Goal: Task Accomplishment & Management: Manage account settings

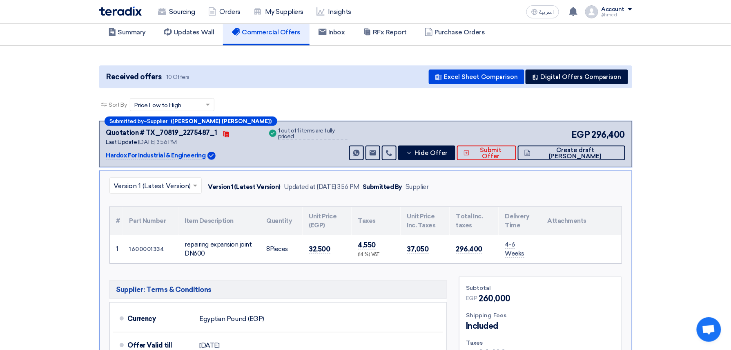
scroll to position [109, 0]
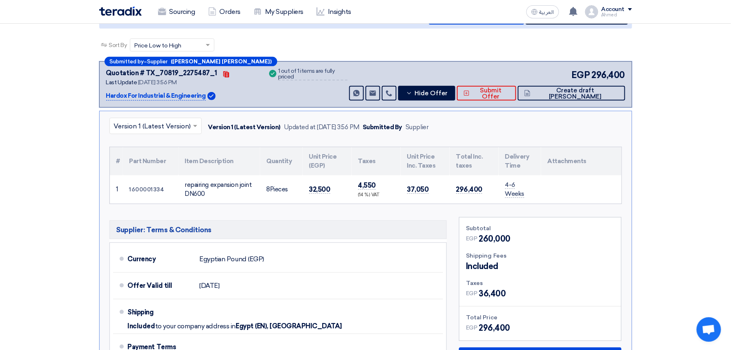
drag, startPoint x: 310, startPoint y: 187, endPoint x: 347, endPoint y: 188, distance: 37.2
click at [347, 188] on td "32,500" at bounding box center [327, 189] width 49 height 28
copy span "32,500"
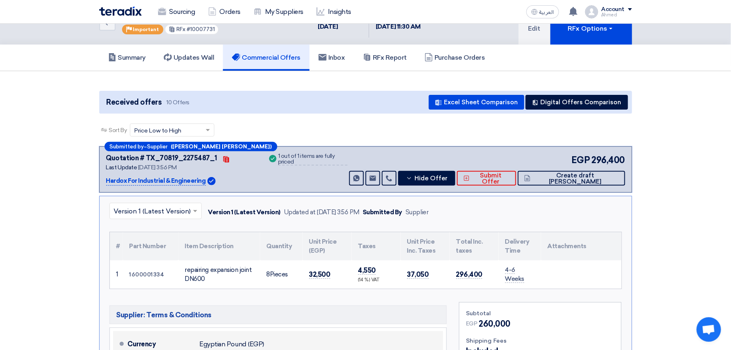
scroll to position [0, 0]
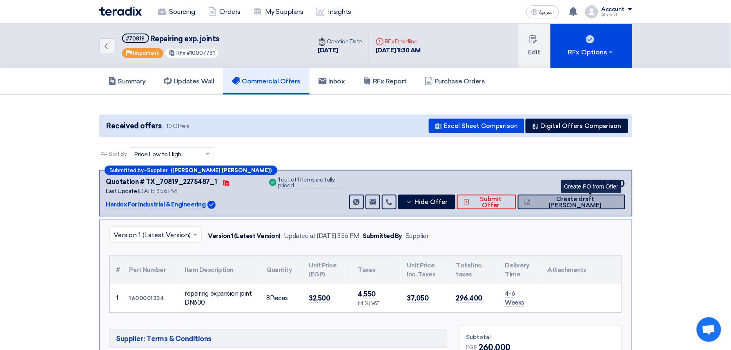
click at [612, 197] on span "Create draft [PERSON_NAME]" at bounding box center [576, 202] width 86 height 12
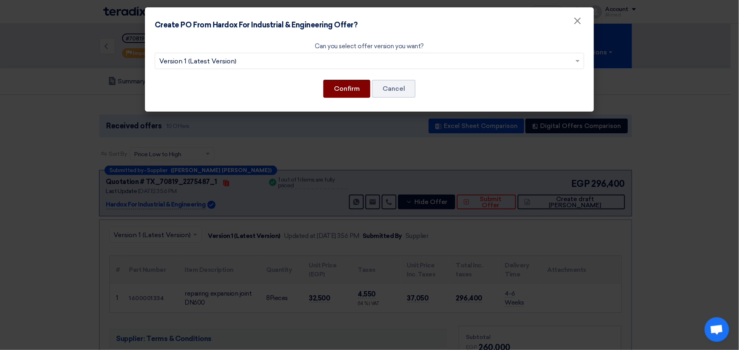
click at [359, 90] on button "Confirm" at bounding box center [346, 89] width 47 height 18
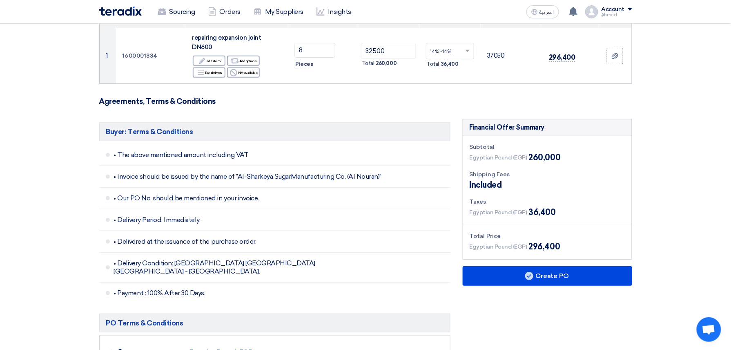
scroll to position [109, 0]
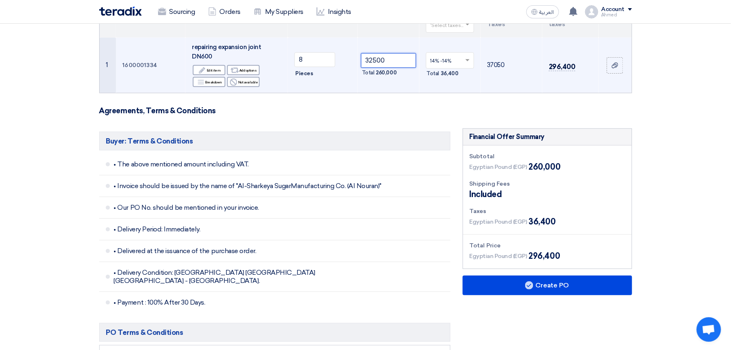
click at [324, 64] on tr "1 1600001334 repairing expansion joint DN600 Edit Edit item Alternative Add opt…" at bounding box center [366, 65] width 532 height 55
paste input "1525."
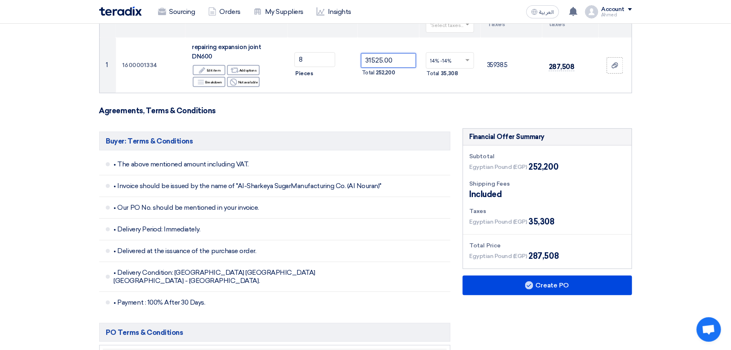
scroll to position [327, 0]
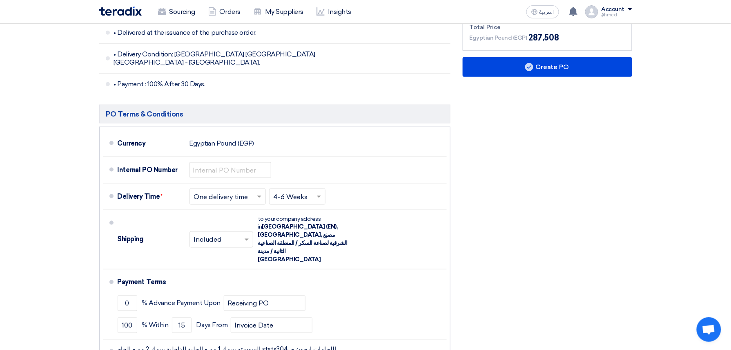
type input "31525.00"
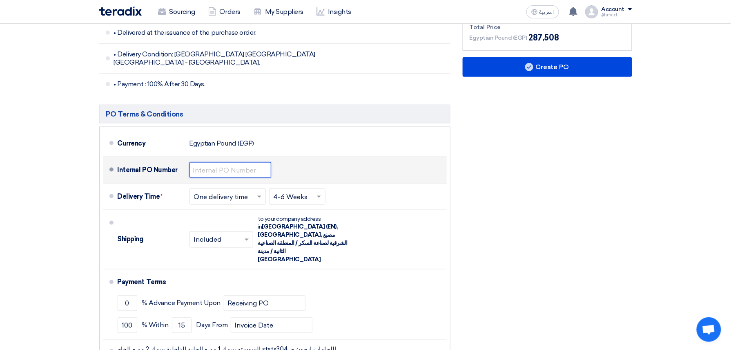
click at [242, 162] on input "text" at bounding box center [230, 170] width 82 height 16
paste input "4500009443"
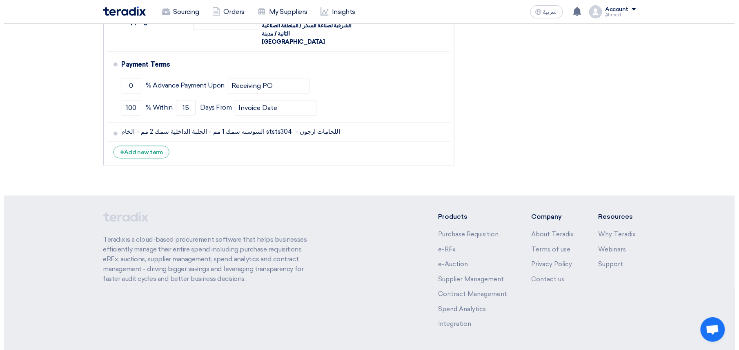
scroll to position [217, 0]
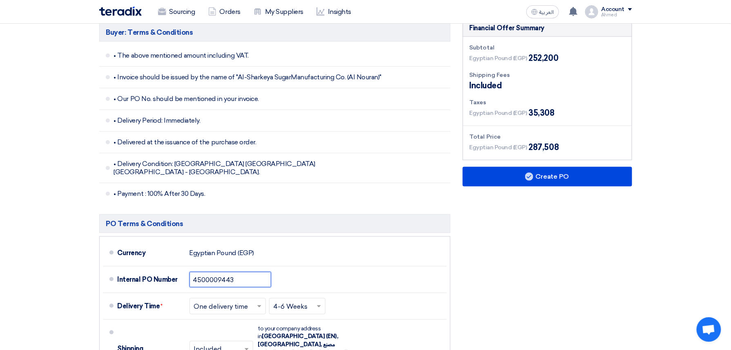
type input "4500009443"
click at [553, 155] on div "Financial Offer Summary Subtotal Egyptian Pound (EGP) 252,200 Shipping Fees" at bounding box center [548, 258] width 182 height 477
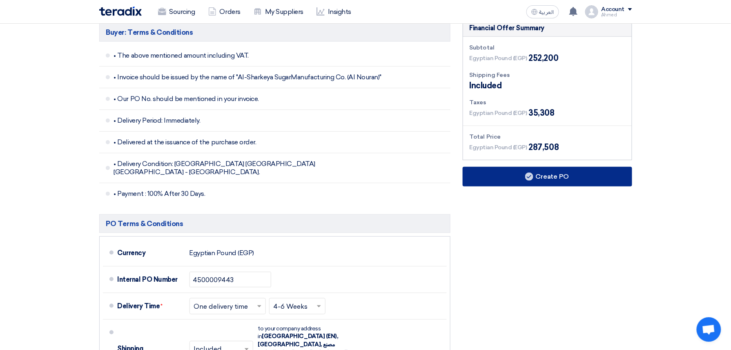
click at [555, 167] on button "Create PO" at bounding box center [547, 177] width 169 height 20
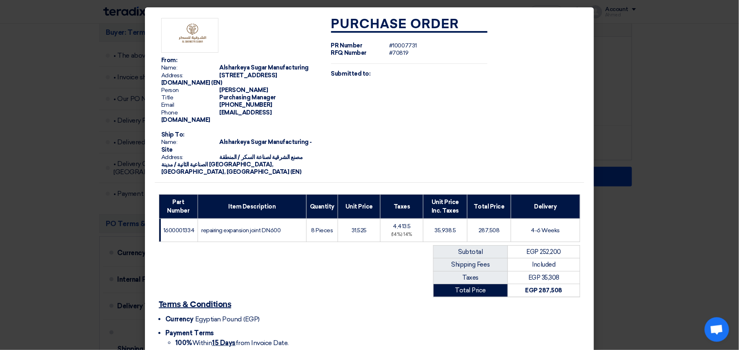
scroll to position [81, 0]
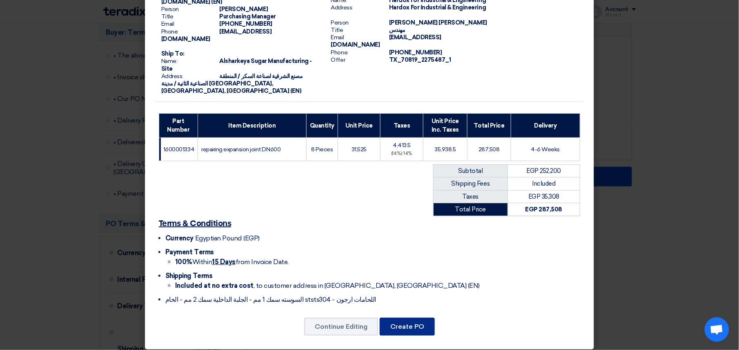
click at [417, 317] on button "Create PO" at bounding box center [407, 326] width 55 height 18
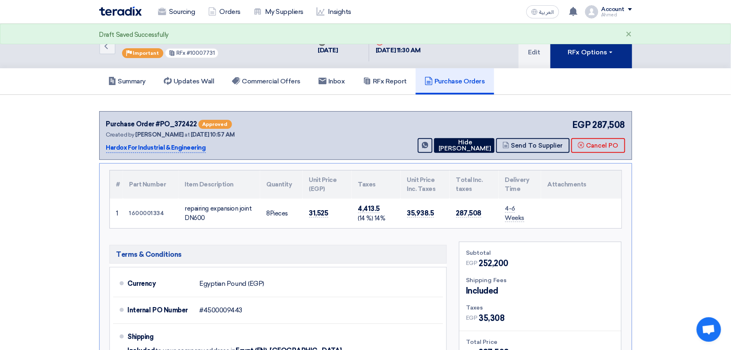
click at [587, 58] on button "RFx Options" at bounding box center [592, 46] width 82 height 45
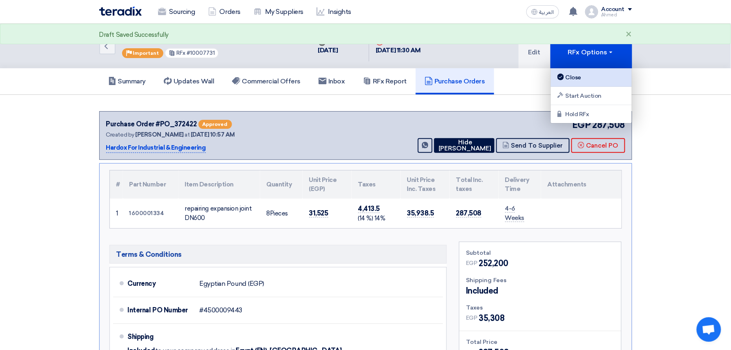
click at [582, 74] on div "Close" at bounding box center [591, 77] width 71 height 10
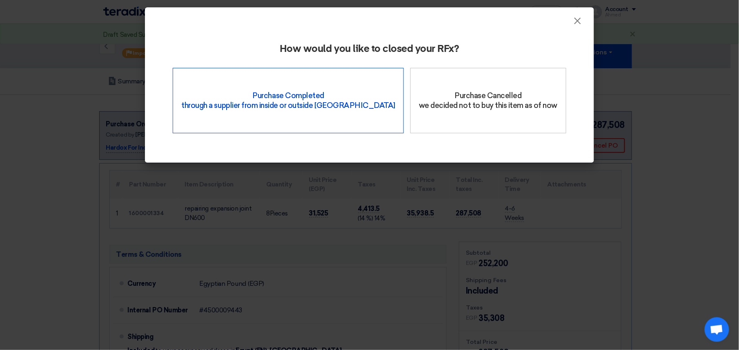
click at [309, 98] on div "Purchase Completed through a supplier from inside or outside Teradix" at bounding box center [288, 100] width 231 height 65
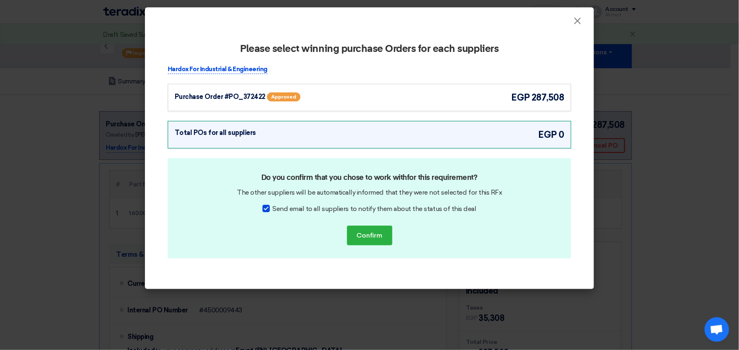
click at [235, 83] on div "Hardox For Industrial & Engineering Purchase Order #PO_372422 Approved egp 287,…" at bounding box center [369, 88] width 403 height 47
click at [233, 100] on div "Purchase Order #PO_372422" at bounding box center [220, 97] width 91 height 10
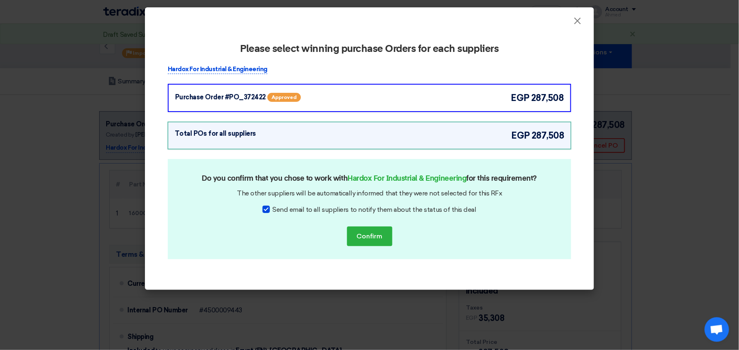
click at [267, 208] on div at bounding box center [266, 208] width 7 height 7
click at [272, 208] on input "Send email to all suppliers to notify them about the status of this deal" at bounding box center [274, 207] width 5 height 5
checkbox input "false"
click at [352, 238] on button "Confirm" at bounding box center [369, 236] width 45 height 20
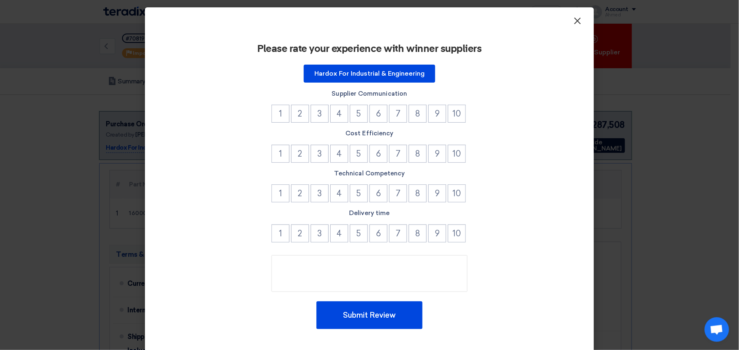
click at [576, 16] on span "×" at bounding box center [578, 23] width 8 height 16
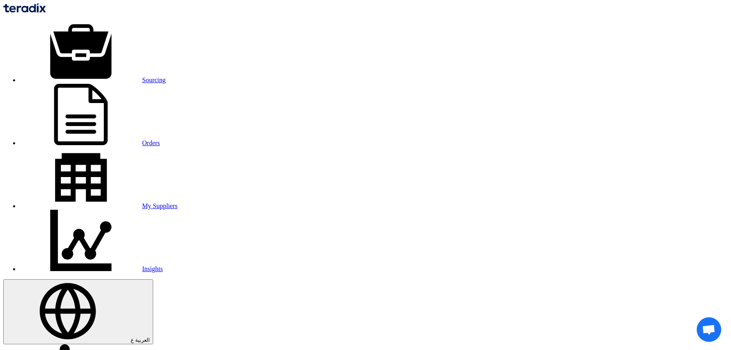
paste input "10007796"
type input "10007796"
click at [166, 76] on link "Sourcing" at bounding box center [93, 79] width 146 height 7
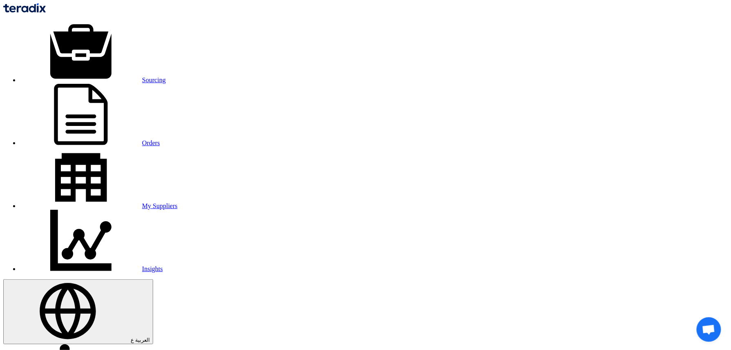
click at [166, 76] on link "Sourcing" at bounding box center [93, 79] width 146 height 7
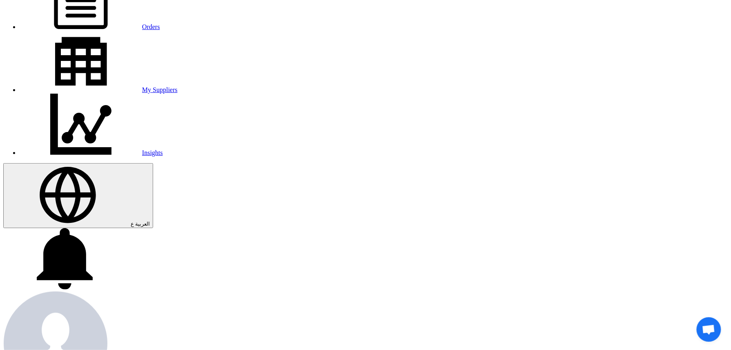
scroll to position [163, 0]
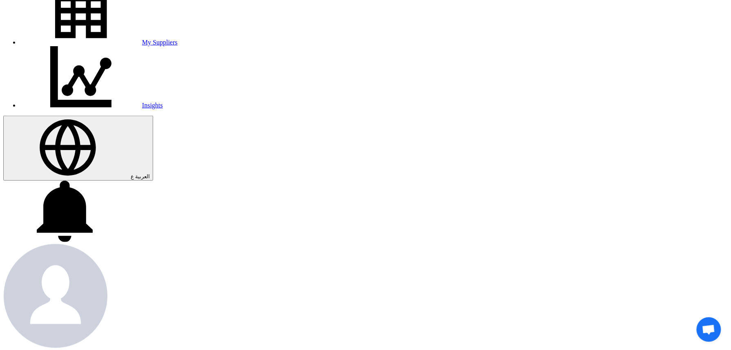
copy span "10007791"
